Goal: Transaction & Acquisition: Purchase product/service

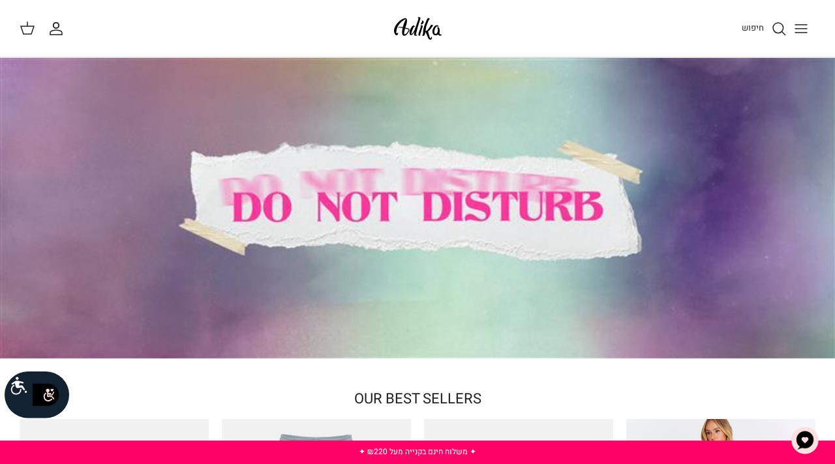
click at [497, 44] on div "חיפוש החשבון שלי חיפוש" at bounding box center [417, 28] width 835 height 57
click at [497, 17] on div "Search" at bounding box center [636, 28] width 357 height 29
click at [802, 18] on button "Toggle menu" at bounding box center [800, 28] width 29 height 29
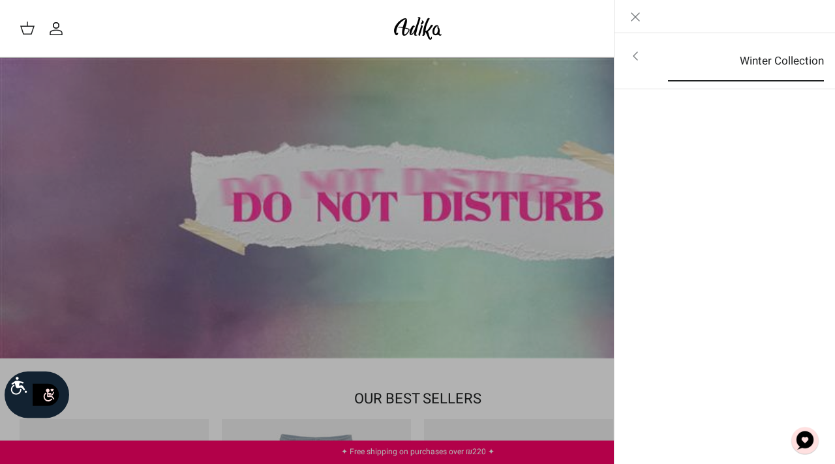
click at [781, 42] on link "Winter Collection" at bounding box center [745, 61] width 179 height 40
click at [782, 52] on font "For all items" at bounding box center [785, 57] width 61 height 16
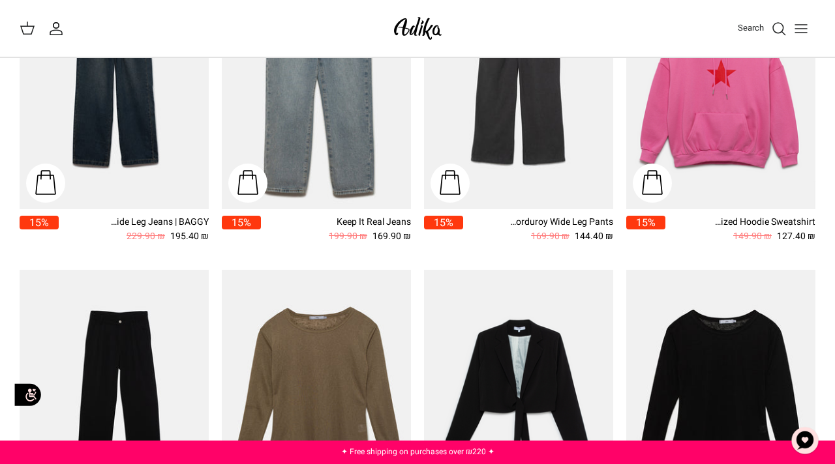
scroll to position [1228, 0]
